Goal: Task Accomplishment & Management: Use online tool/utility

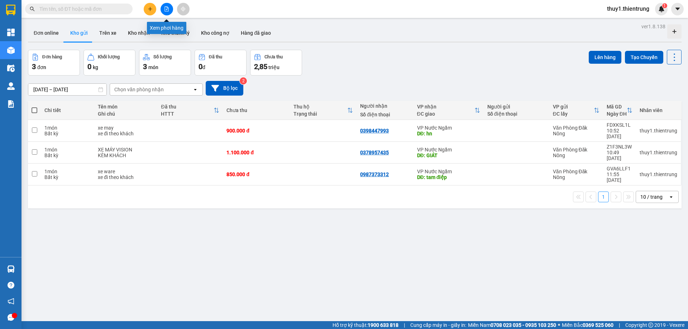
click at [166, 11] on icon "file-add" at bounding box center [167, 8] width 4 height 5
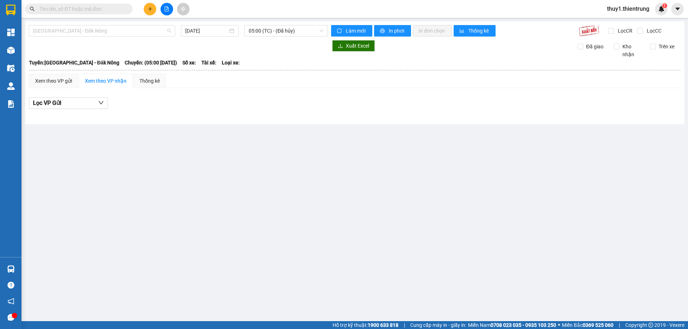
drag, startPoint x: 143, startPoint y: 31, endPoint x: 110, endPoint y: 50, distance: 38.2
click at [142, 33] on span "[GEOGRAPHIC_DATA] - Đăk Nông" at bounding box center [102, 30] width 138 height 11
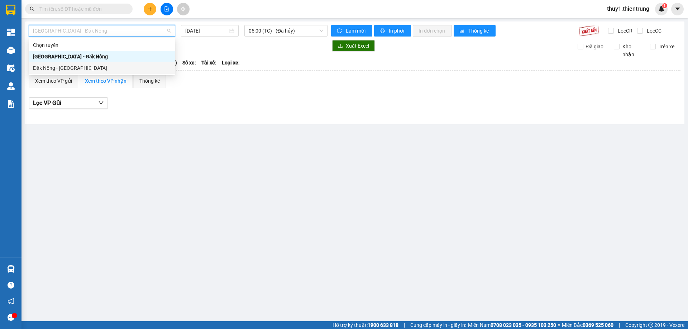
click at [97, 73] on div "Đăk Nông - [GEOGRAPHIC_DATA]" at bounding box center [102, 67] width 147 height 11
type input "[DATE]"
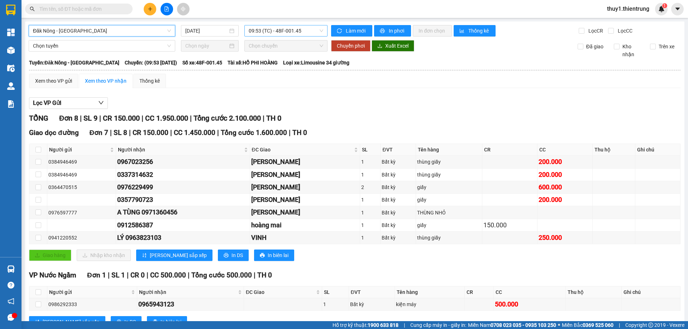
click at [278, 30] on span "09:53 (TC) - 48F-001.45" at bounding box center [286, 30] width 75 height 11
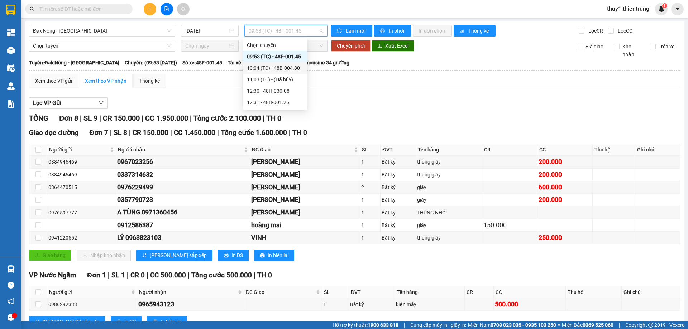
click at [273, 66] on div "10:04 (TC) - 48B-004.80" at bounding box center [275, 68] width 56 height 8
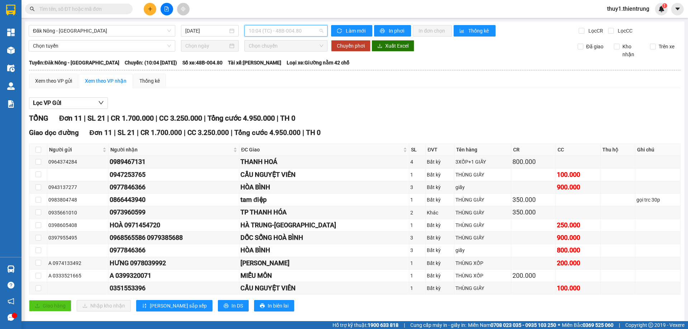
click at [292, 29] on span "10:04 (TC) - 48B-004.80" at bounding box center [286, 30] width 75 height 11
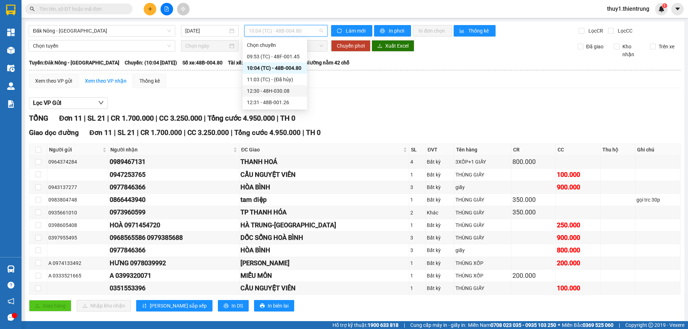
click at [282, 91] on div "12:30 - 48H-030.08" at bounding box center [275, 91] width 56 height 8
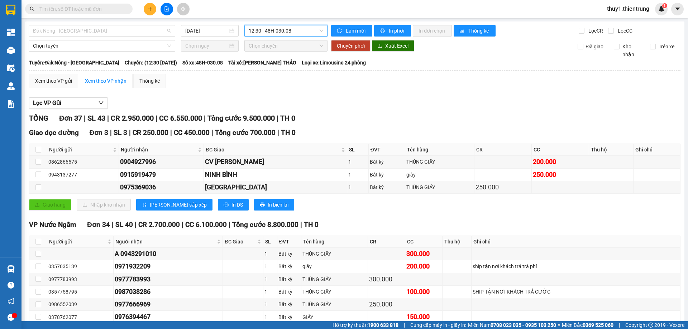
drag, startPoint x: 138, startPoint y: 33, endPoint x: 135, endPoint y: 39, distance: 6.4
click at [135, 39] on body "Kết quả tìm kiếm ( 0 ) Bộ lọc No Data thuy1.thientrung 1 Tổng Quan Kho hàng mới…" at bounding box center [344, 164] width 688 height 329
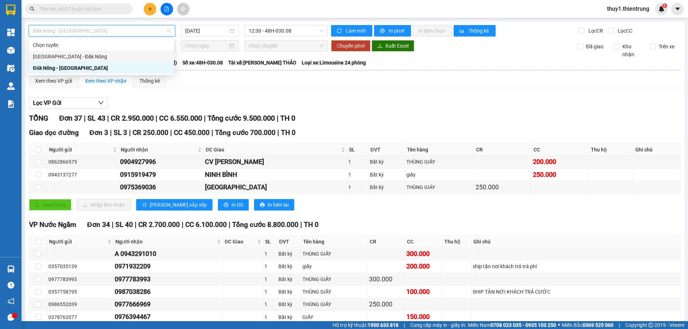
click at [77, 56] on div "[GEOGRAPHIC_DATA] - Đăk Nông" at bounding box center [101, 57] width 137 height 8
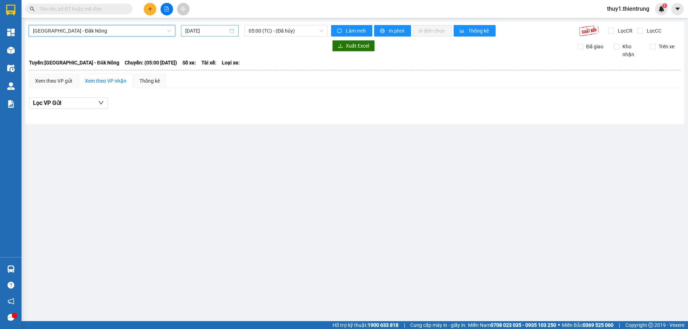
click at [207, 32] on input "[DATE]" at bounding box center [206, 31] width 43 height 8
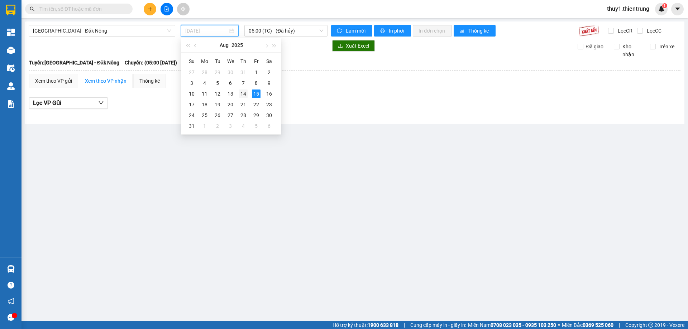
click at [244, 94] on div "14" at bounding box center [243, 94] width 9 height 9
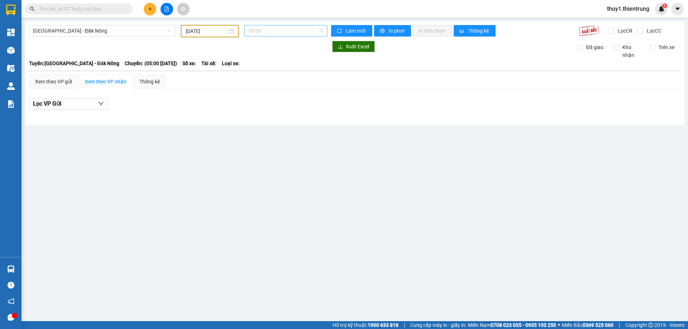
click at [295, 32] on span "05:00" at bounding box center [286, 30] width 75 height 11
click at [277, 68] on div "05:01 - 48B-004.80" at bounding box center [277, 68] width 56 height 8
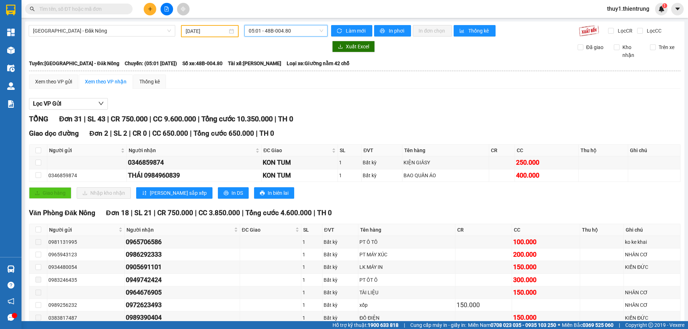
click at [205, 33] on input "[DATE]" at bounding box center [207, 31] width 42 height 8
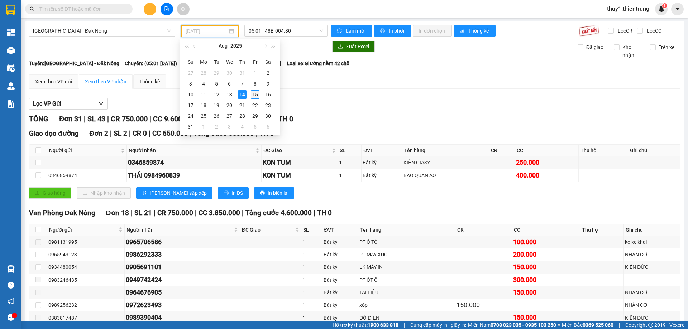
click at [256, 94] on div "15" at bounding box center [255, 94] width 9 height 9
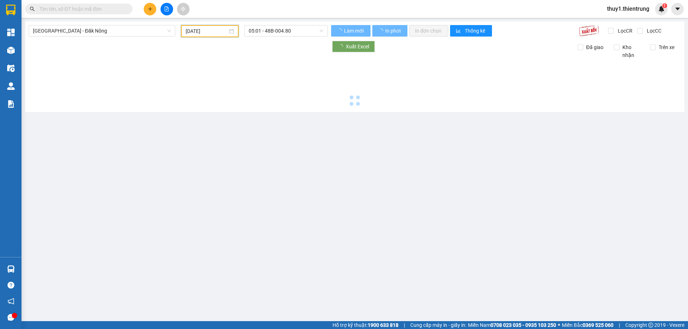
type input "[DATE]"
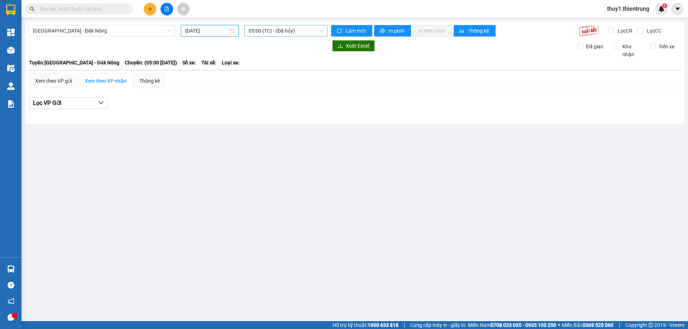
click at [265, 32] on span "05:00 (TC) - (Đã hủy)" at bounding box center [286, 30] width 75 height 11
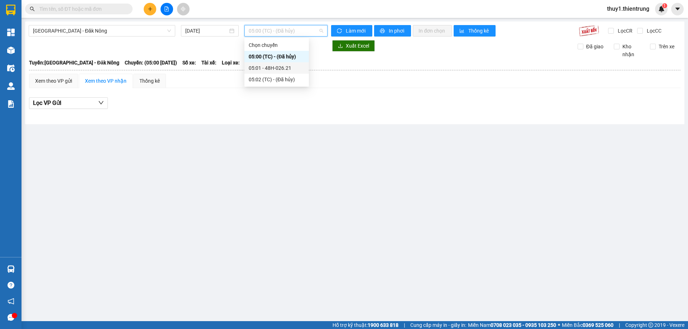
click at [279, 70] on div "05:01 - 48H-026.21" at bounding box center [277, 68] width 56 height 8
